Goal: Task Accomplishment & Management: Complete application form

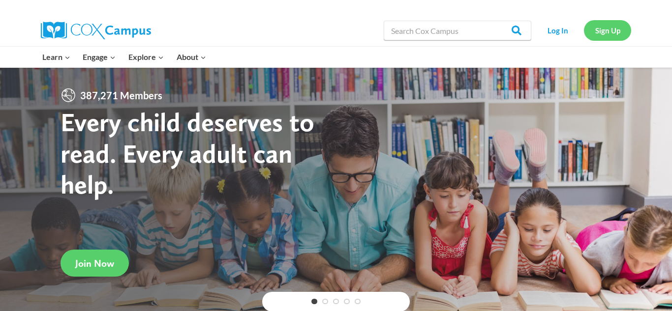
click at [609, 29] on link "Sign Up" at bounding box center [607, 30] width 47 height 20
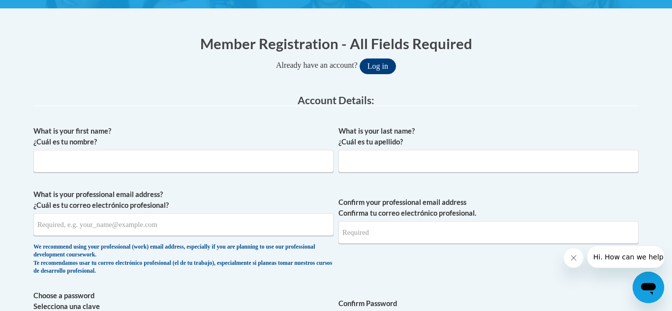
scroll to position [188, 0]
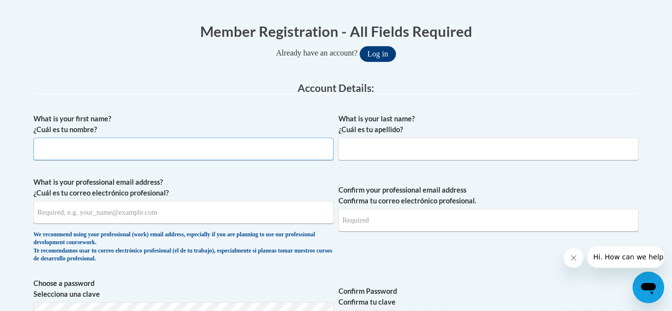
click at [277, 145] on input "What is your first name? ¿Cuál es tu nombre?" at bounding box center [183, 149] width 300 height 23
type input "Andrea"
click at [365, 148] on input "What is your last name? ¿Cuál es tu apellido?" at bounding box center [489, 149] width 300 height 23
type input "K"
type input "January"
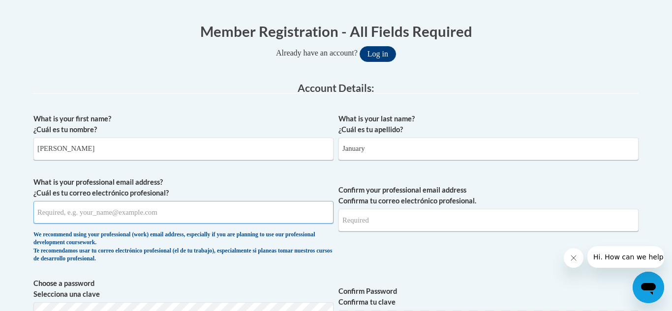
click at [52, 212] on input "What is your professional email address? ¿Cuál es tu correo electrónico profesi…" at bounding box center [183, 212] width 300 height 23
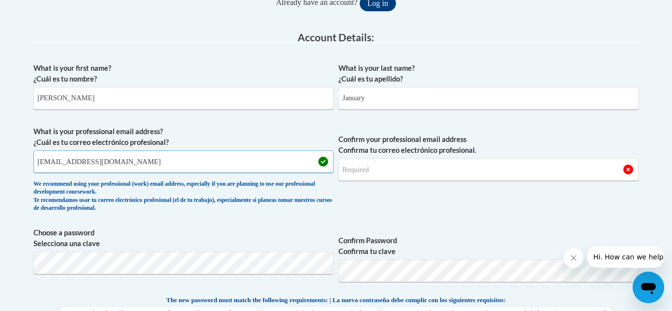
scroll to position [248, 0]
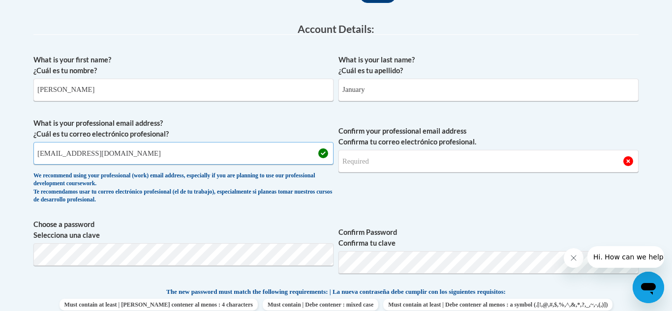
type input "januaryandrea73@gmail.com"
click at [514, 162] on input "Confirm your professional email address Confirma tu correo electrónico profesio…" at bounding box center [489, 161] width 300 height 23
type input "januaryandrea73@gmail.com"
click at [534, 210] on div "What is your first name? ¿Cuál es tu nombre? Andrea What is your last name? ¿Cu…" at bounding box center [335, 274] width 605 height 449
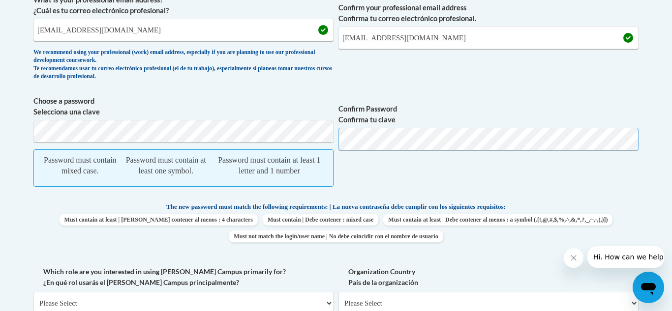
scroll to position [372, 0]
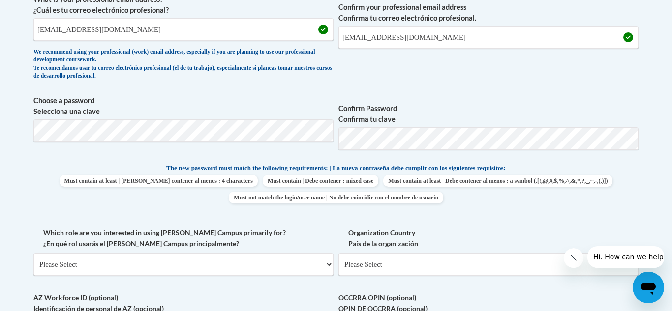
click at [653, 205] on body "This site uses cookies to help improve your learning experience. By continuing …" at bounding box center [336, 223] width 672 height 1191
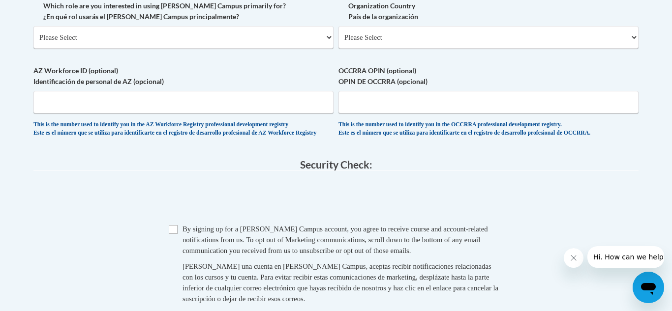
scroll to position [600, 0]
click at [173, 233] on input "Checkbox" at bounding box center [173, 228] width 9 height 9
checkbox input "true"
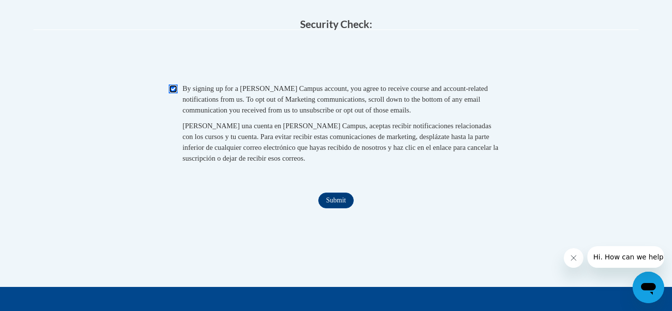
scroll to position [740, 0]
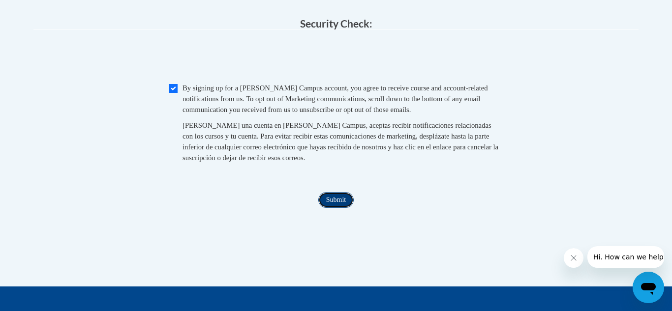
click at [330, 208] on input "Submit" at bounding box center [335, 200] width 35 height 16
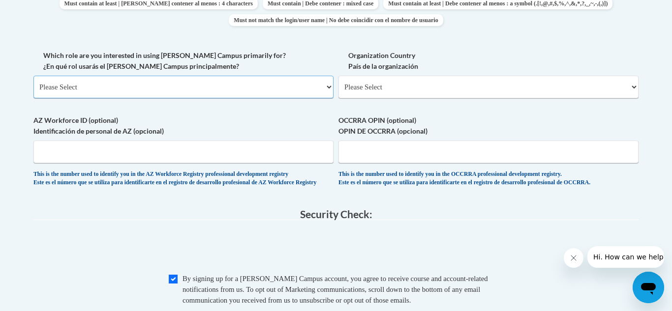
scroll to position [527, 0]
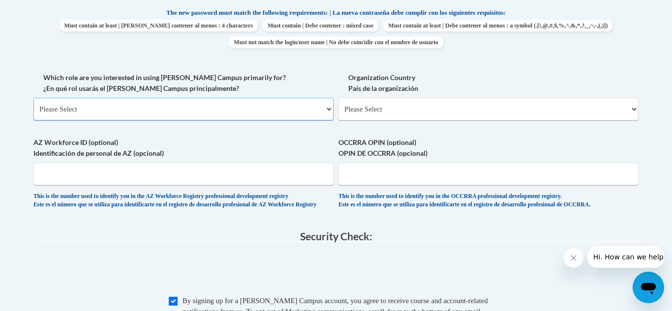
click at [330, 111] on select "Please Select College/University | Colegio/Universidad Community/Nonprofit Part…" at bounding box center [183, 109] width 300 height 23
select select "fbf2d438-af2f-41f8-98f1-81c410e29de3"
click at [33, 98] on select "Please Select College/University | Colegio/Universidad Community/Nonprofit Part…" at bounding box center [183, 109] width 300 height 23
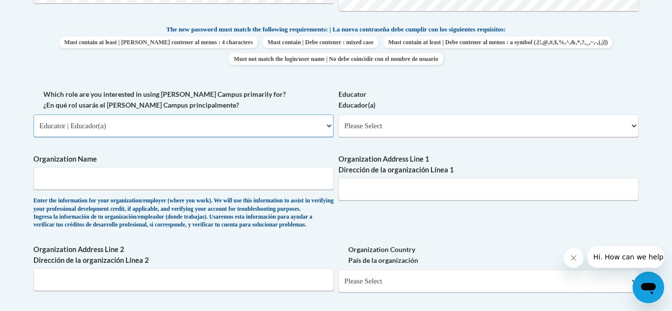
scroll to position [517, 0]
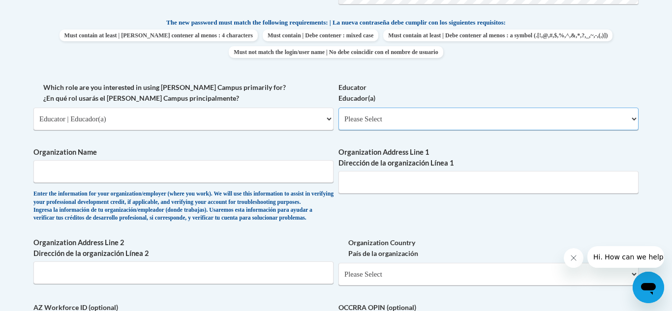
click at [635, 123] on select "Please Select Early Learning/Daycare Teacher/Family Home Care Provider | Maestr…" at bounding box center [489, 119] width 300 height 23
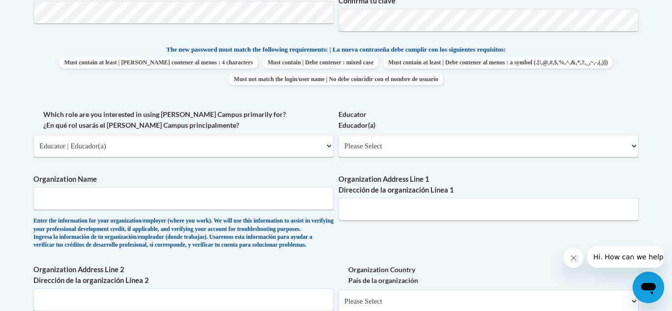
scroll to position [493, 0]
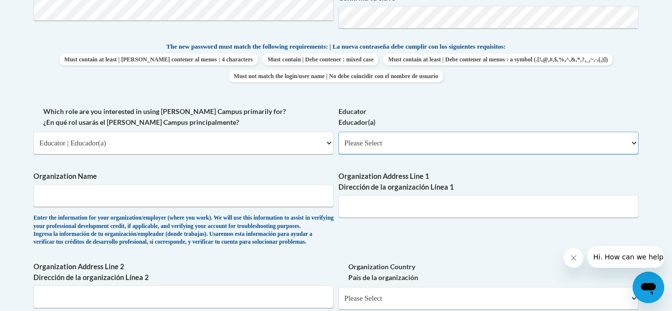
click at [612, 145] on select "Please Select Early Learning/Daycare Teacher/Family Home Care Provider | Maestr…" at bounding box center [489, 143] width 300 height 23
select select "5e2af403-4f2c-4e49-a02f-103e55d7b75b"
click at [339, 132] on select "Please Select Early Learning/Daycare Teacher/Family Home Care Provider | Maestr…" at bounding box center [489, 143] width 300 height 23
click at [302, 199] on input "Organization Name" at bounding box center [183, 196] width 300 height 23
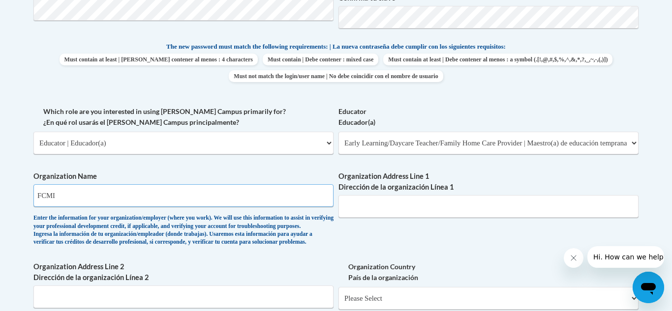
type input "FCMI"
click at [386, 213] on input "Organization Address Line 1 Dirección de la organización Línea 1" at bounding box center [489, 206] width 300 height 23
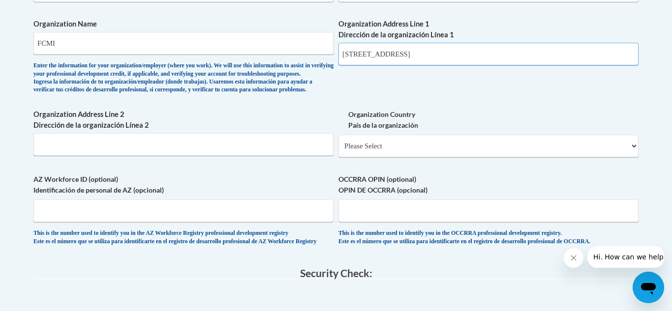
scroll to position [650, 0]
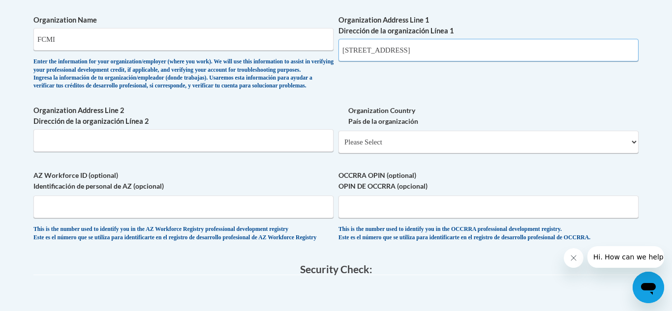
type input "207 East Chestnut"
click at [631, 154] on select "Please Select United States | Estados Unidos Outside of the United States | Fue…" at bounding box center [489, 142] width 300 height 23
select select "ad49bcad-a171-4b2e-b99c-48b446064914"
click at [339, 147] on select "Please Select United States | Estados Unidos Outside of the United States | Fue…" at bounding box center [489, 142] width 300 height 23
select select
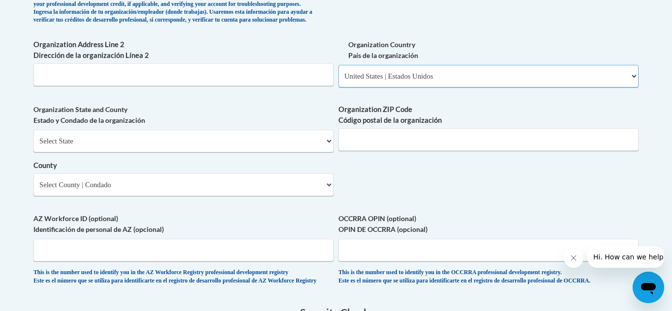
scroll to position [722, 0]
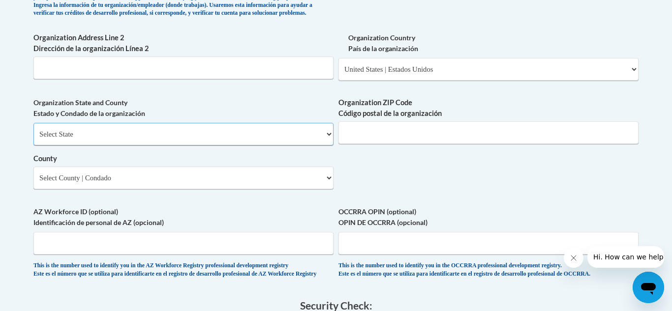
click at [185, 143] on select "Select State Alabama Alaska Arizona Arkansas California Colorado Connecticut De…" at bounding box center [183, 134] width 300 height 23
select select "Mississippi"
click at [33, 139] on select "Select State Alabama Alaska Arizona Arkansas California Colorado Connecticut De…" at bounding box center [183, 134] width 300 height 23
click at [461, 144] on input "Organization ZIP Code Código postal de la organización" at bounding box center [489, 133] width 300 height 23
type input "39330"
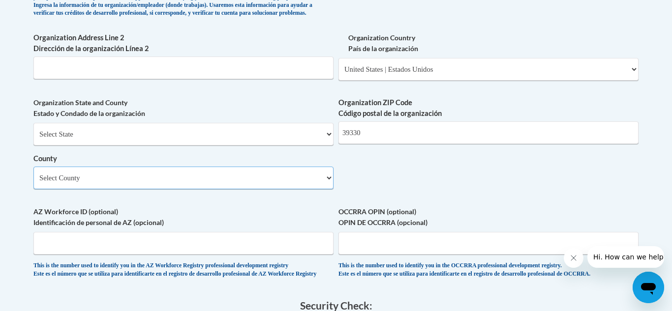
click at [318, 189] on select "Select County Adams Alcorn Amite Attala Benton Bolivar Calhoun Carroll Chickasa…" at bounding box center [183, 178] width 300 height 23
select select "Clarke"
click at [33, 183] on select "Select County Adams Alcorn Amite Attala Benton Bolivar Calhoun Carroll Chickasa…" at bounding box center [183, 178] width 300 height 23
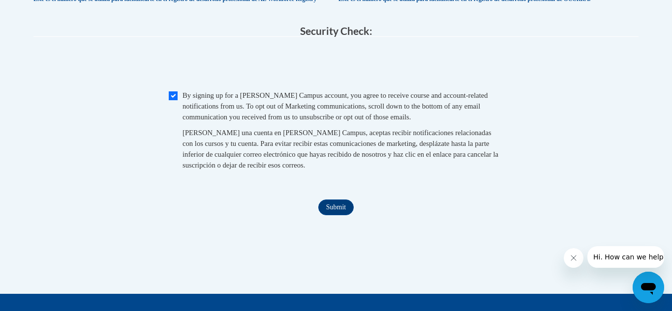
scroll to position [1037, 0]
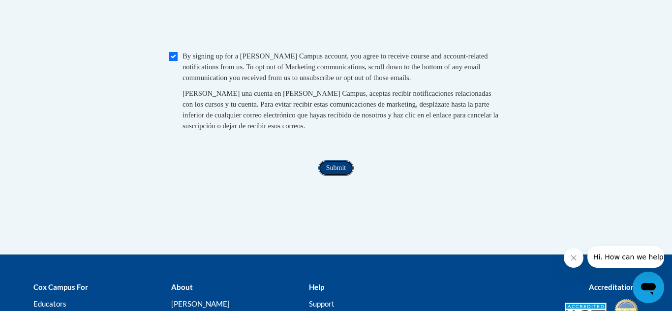
click at [334, 176] on input "Submit" at bounding box center [335, 168] width 35 height 16
